Goal: Find specific fact: Find specific fact

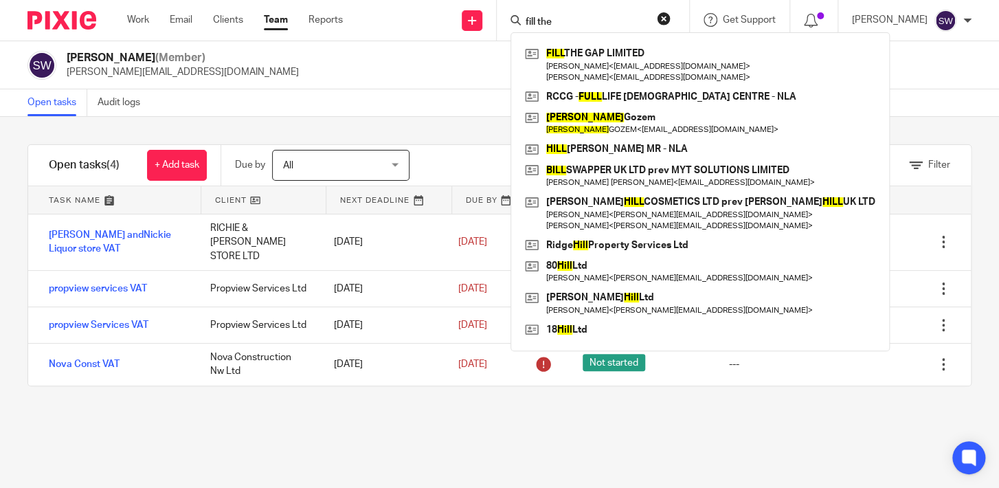
type input "fill the"
click button "submit" at bounding box center [0, 0] width 0 height 0
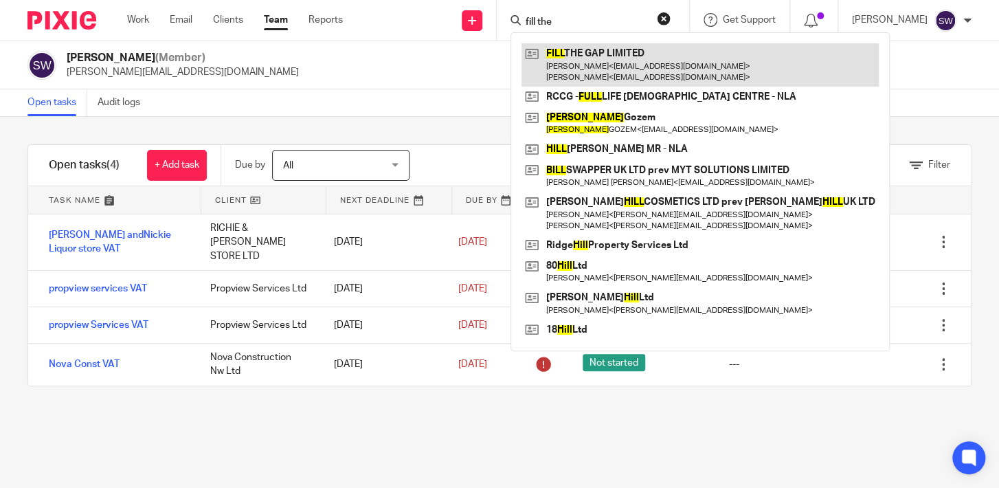
click at [689, 59] on link at bounding box center [699, 64] width 357 height 43
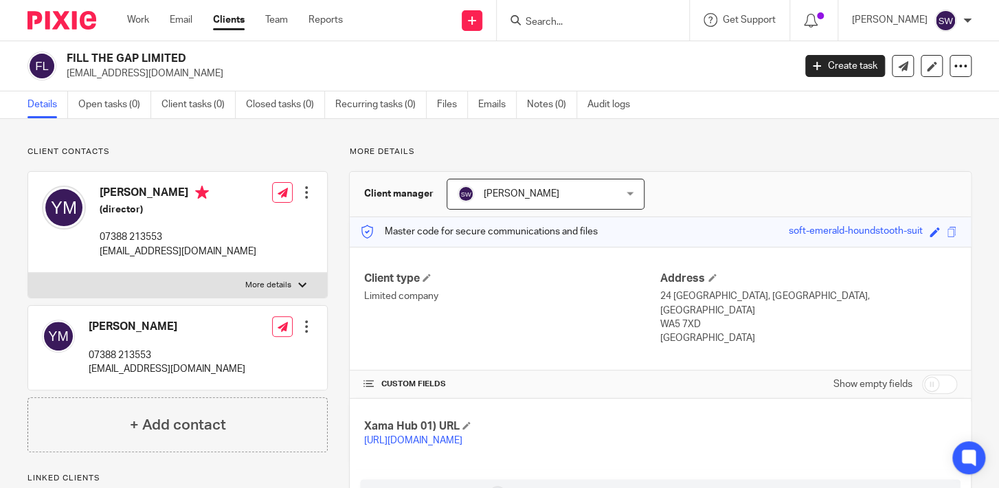
scroll to position [398, 0]
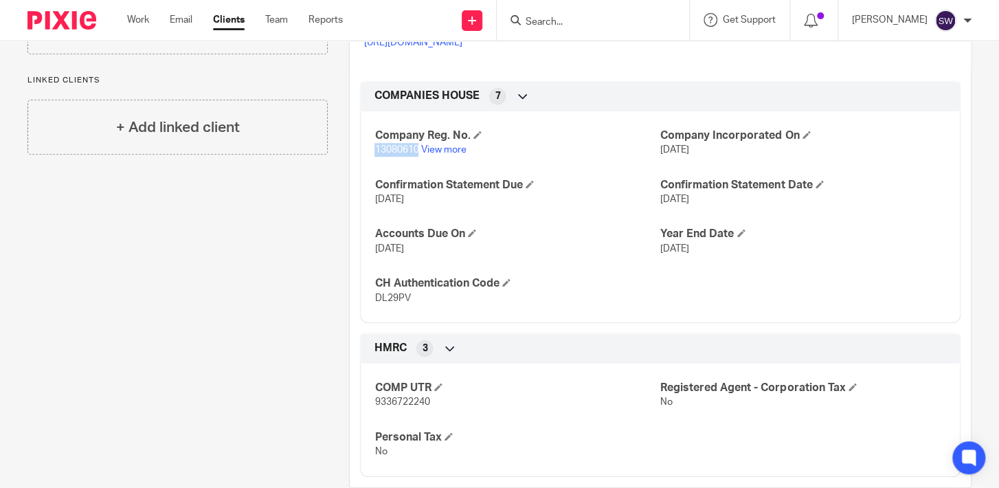
drag, startPoint x: 416, startPoint y: 149, endPoint x: 372, endPoint y: 152, distance: 44.8
click at [374, 152] on p "13080610 View more" at bounding box center [517, 150] width 286 height 14
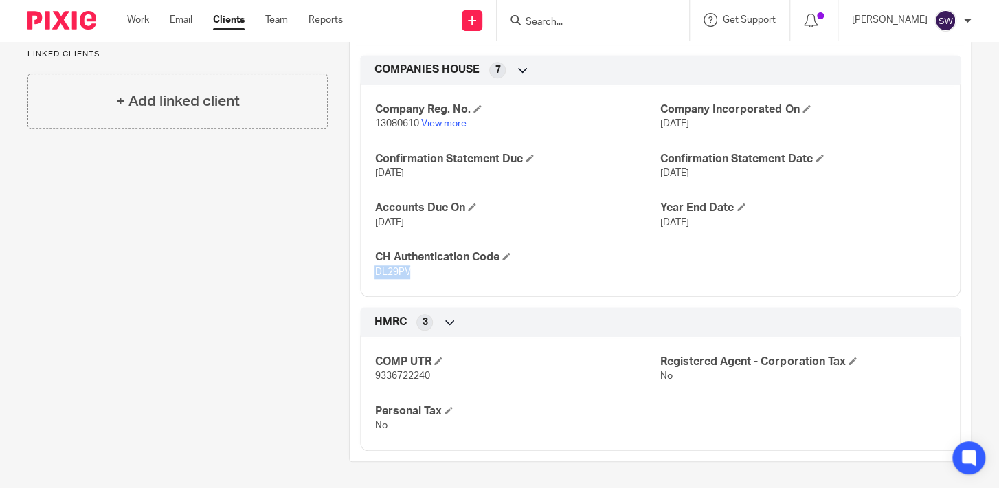
drag, startPoint x: 406, startPoint y: 272, endPoint x: 368, endPoint y: 273, distance: 37.8
click at [368, 273] on div "Company Reg. No. 13080610 View more Company Incorporated On [DATE] Confirmation…" at bounding box center [660, 186] width 600 height 222
copy span "DL29PV"
